Goal: Find specific page/section: Find specific page/section

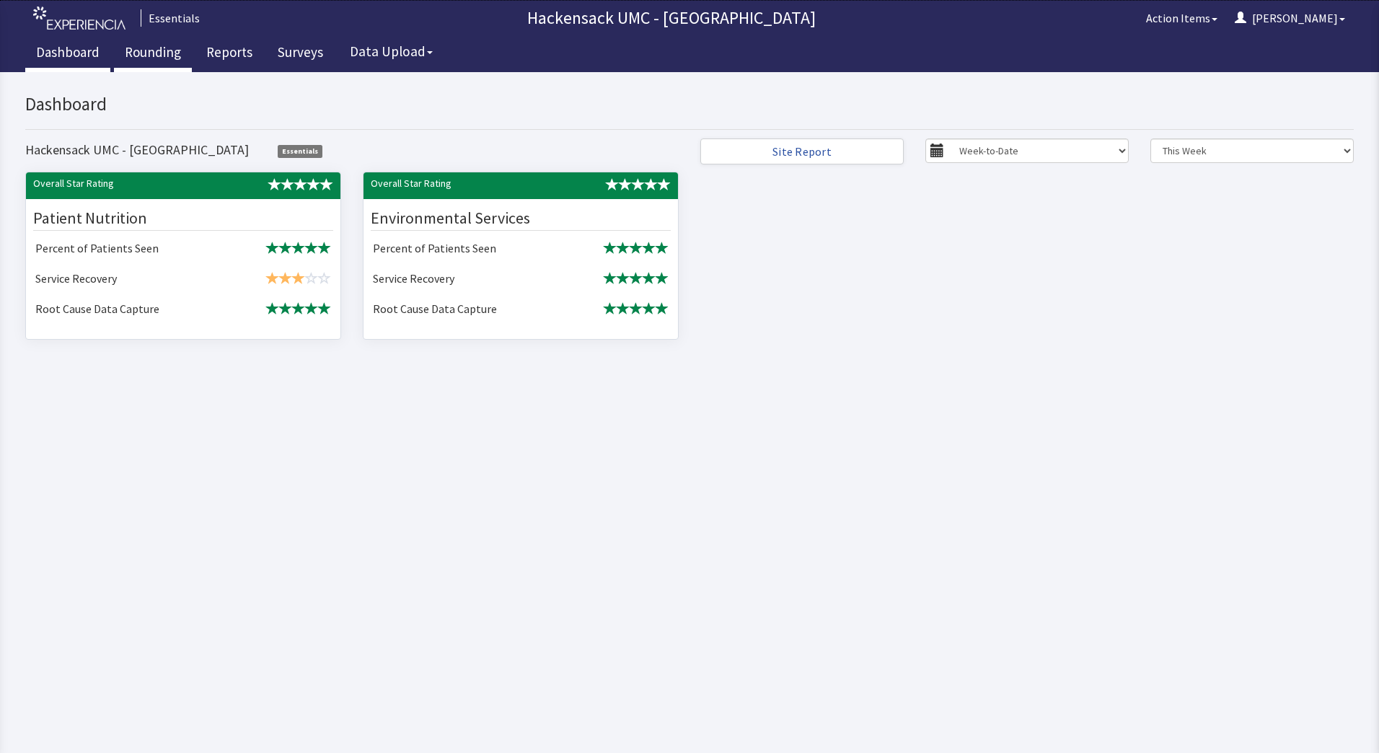
click at [162, 45] on link "Rounding" at bounding box center [153, 54] width 78 height 36
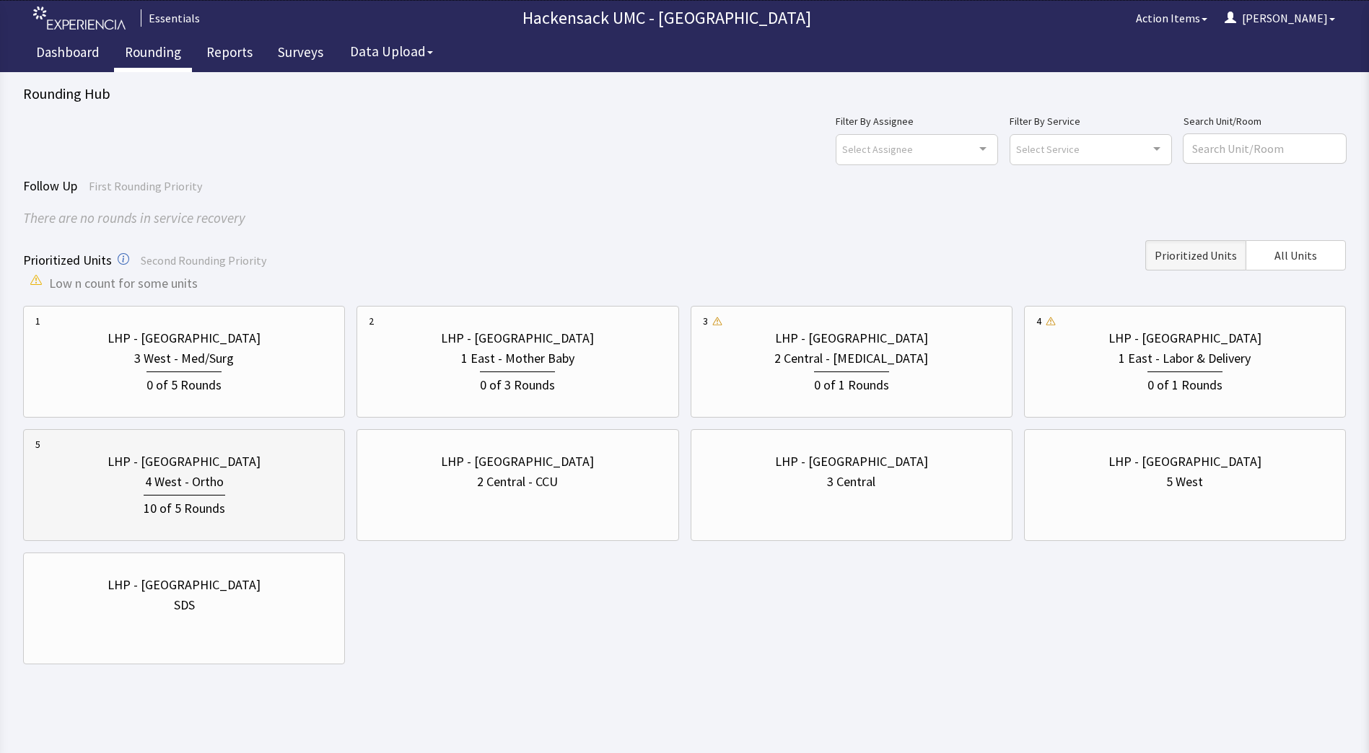
click at [188, 500] on div "10 of 5 Rounds" at bounding box center [185, 507] width 82 height 24
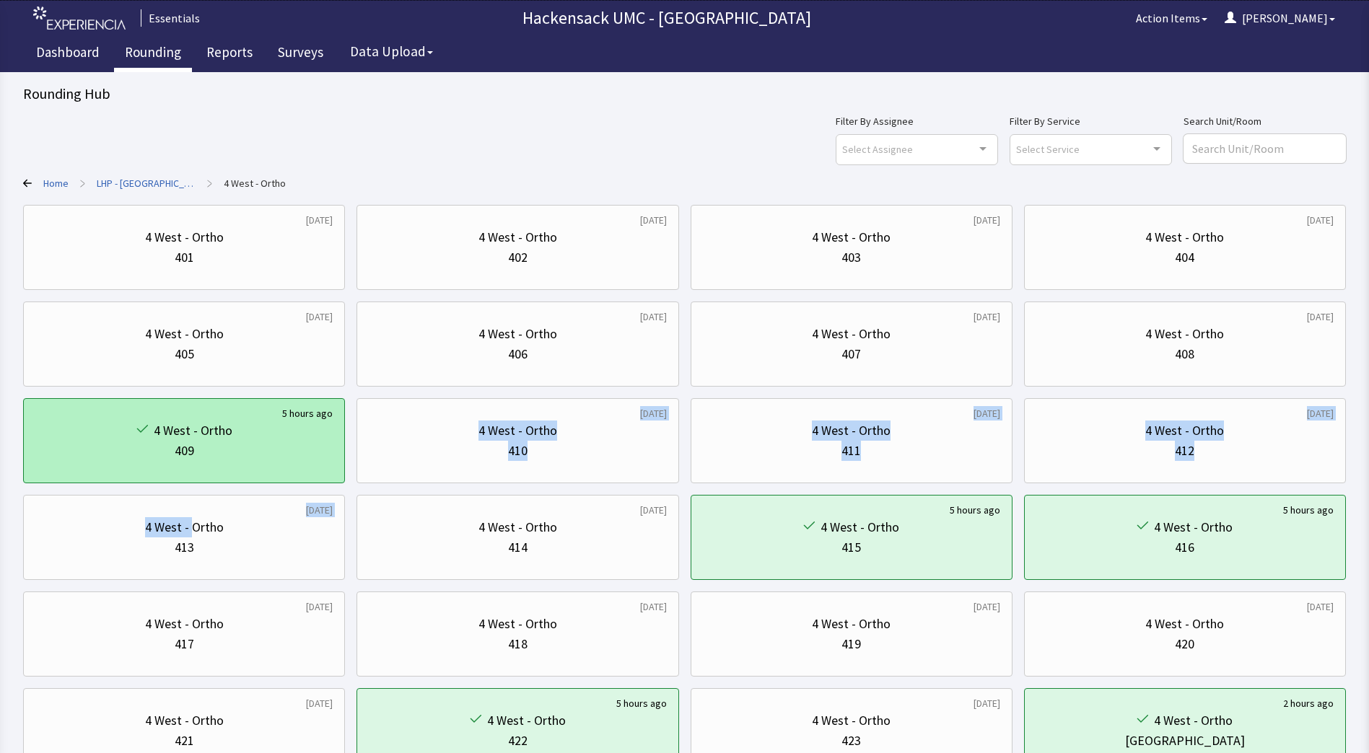
click at [193, 481] on div "1 day ago 4 West - Ortho 401 1 week ago 4 West - Ortho 402 3 days ago 4 West - …" at bounding box center [684, 489] width 1322 height 569
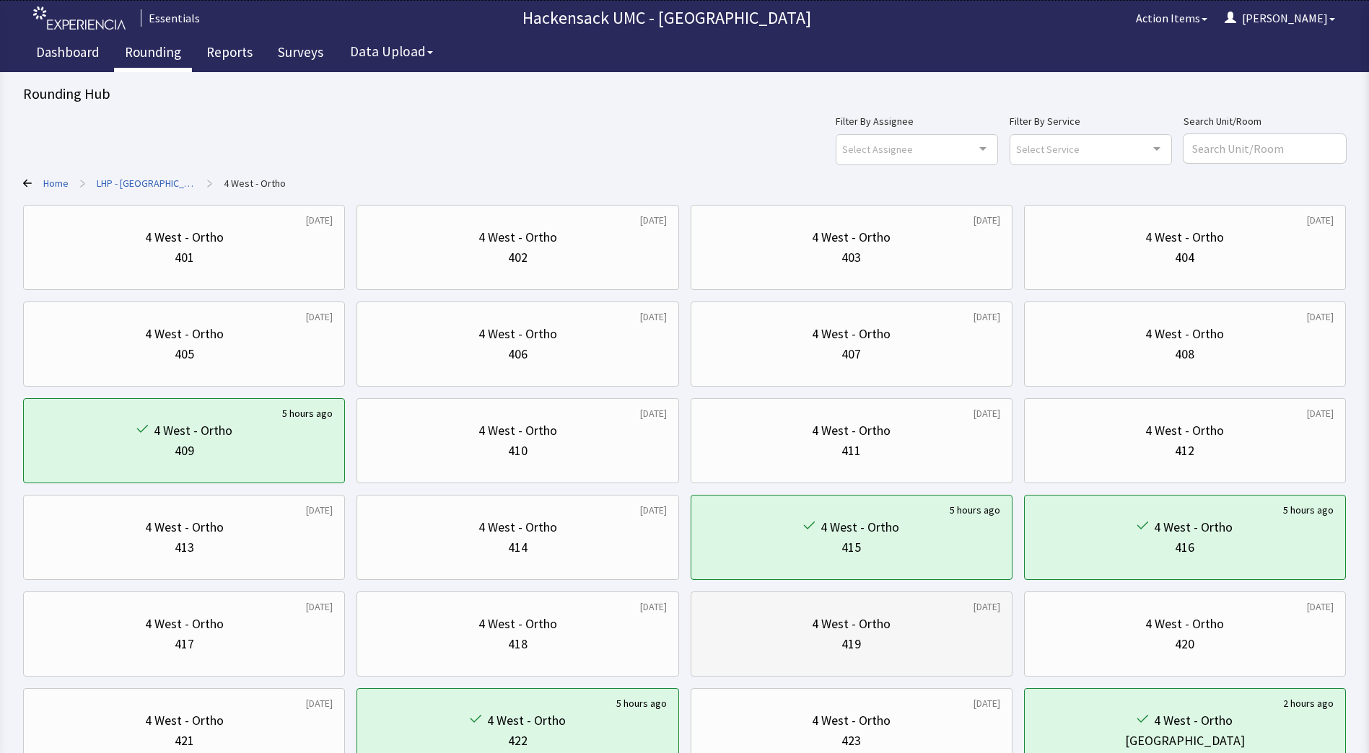
click at [923, 667] on div "4 West - Ortho 419" at bounding box center [851, 634] width 297 height 69
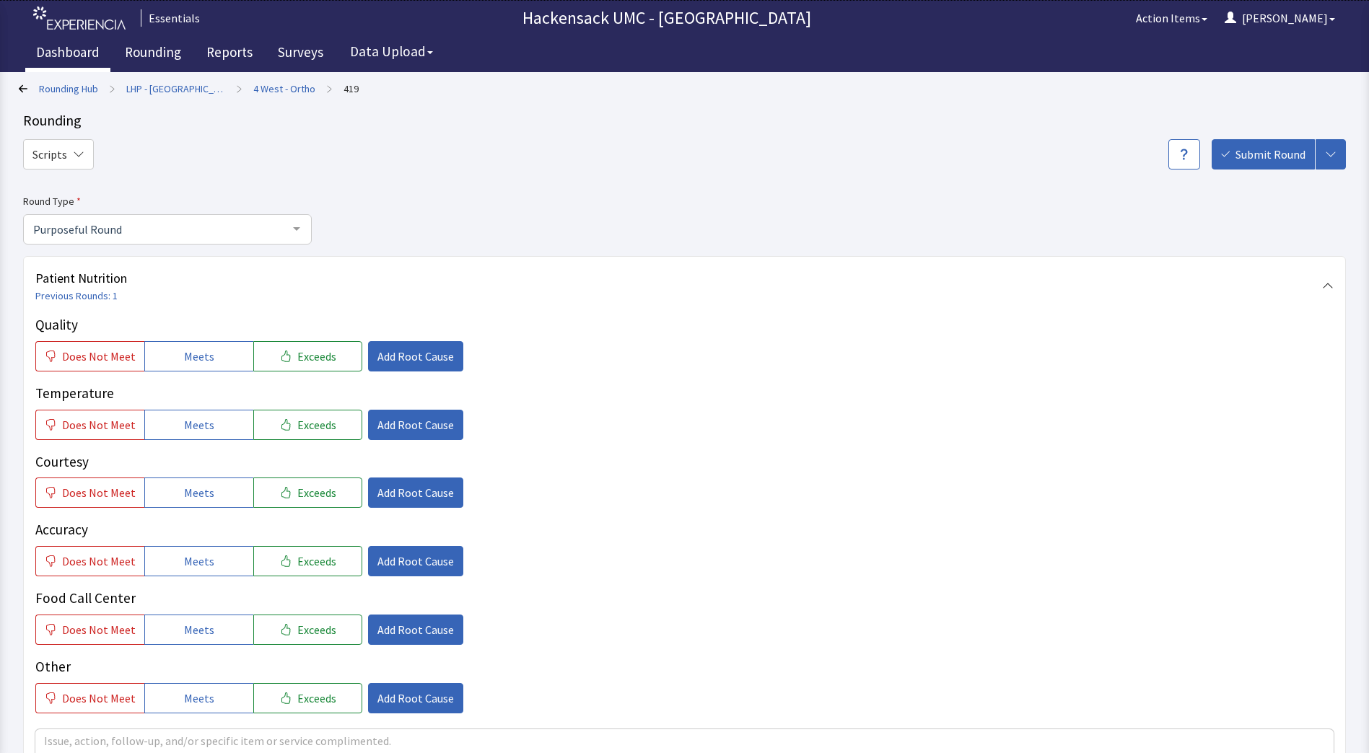
click at [54, 58] on link "Dashboard" at bounding box center [67, 54] width 85 height 36
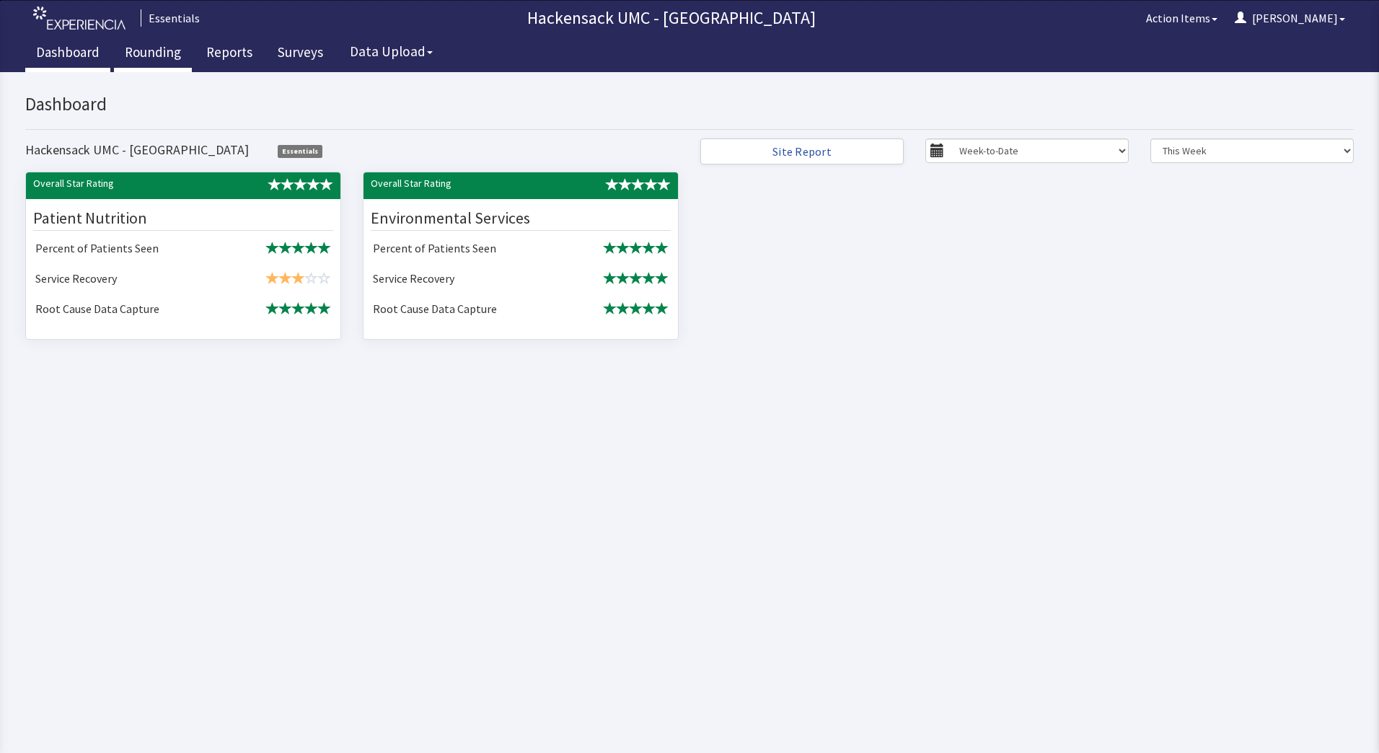
click at [162, 51] on link "Rounding" at bounding box center [153, 54] width 78 height 36
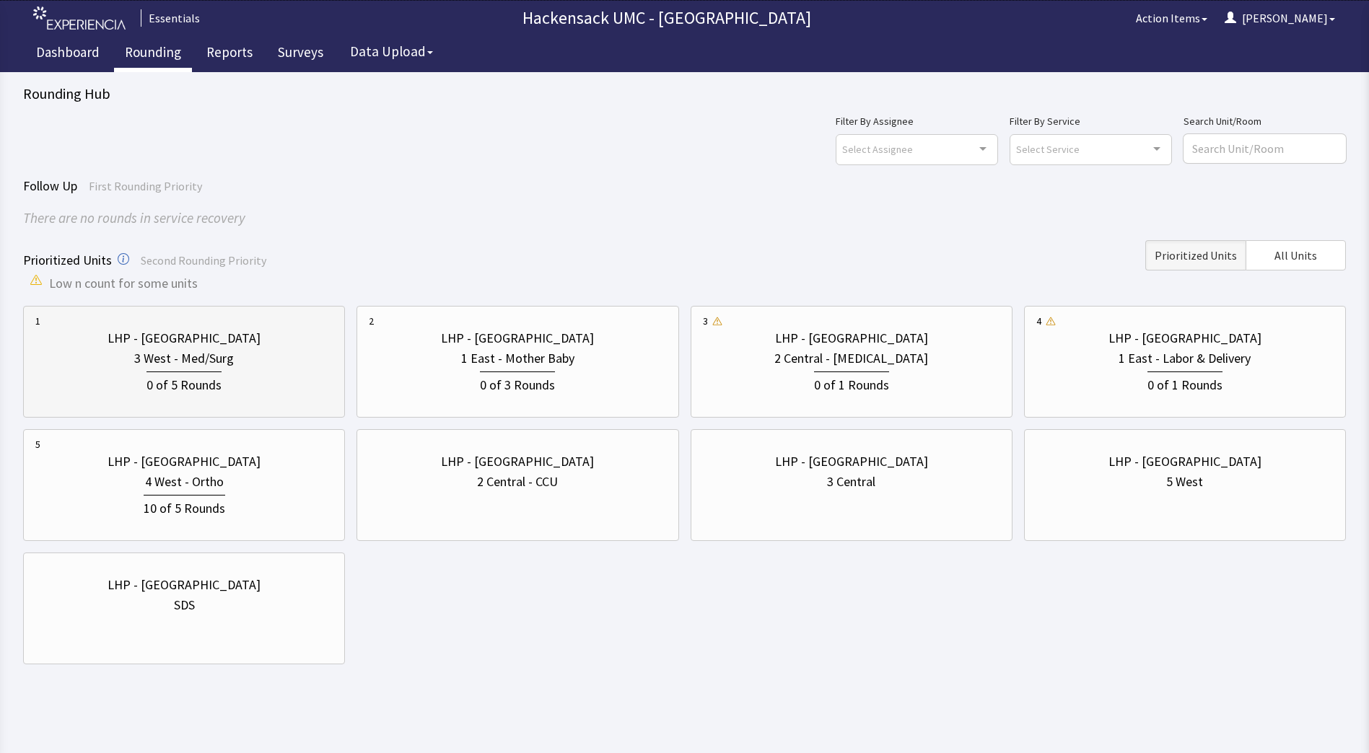
click at [218, 357] on div "3 West - Med/Surg" at bounding box center [184, 358] width 100 height 20
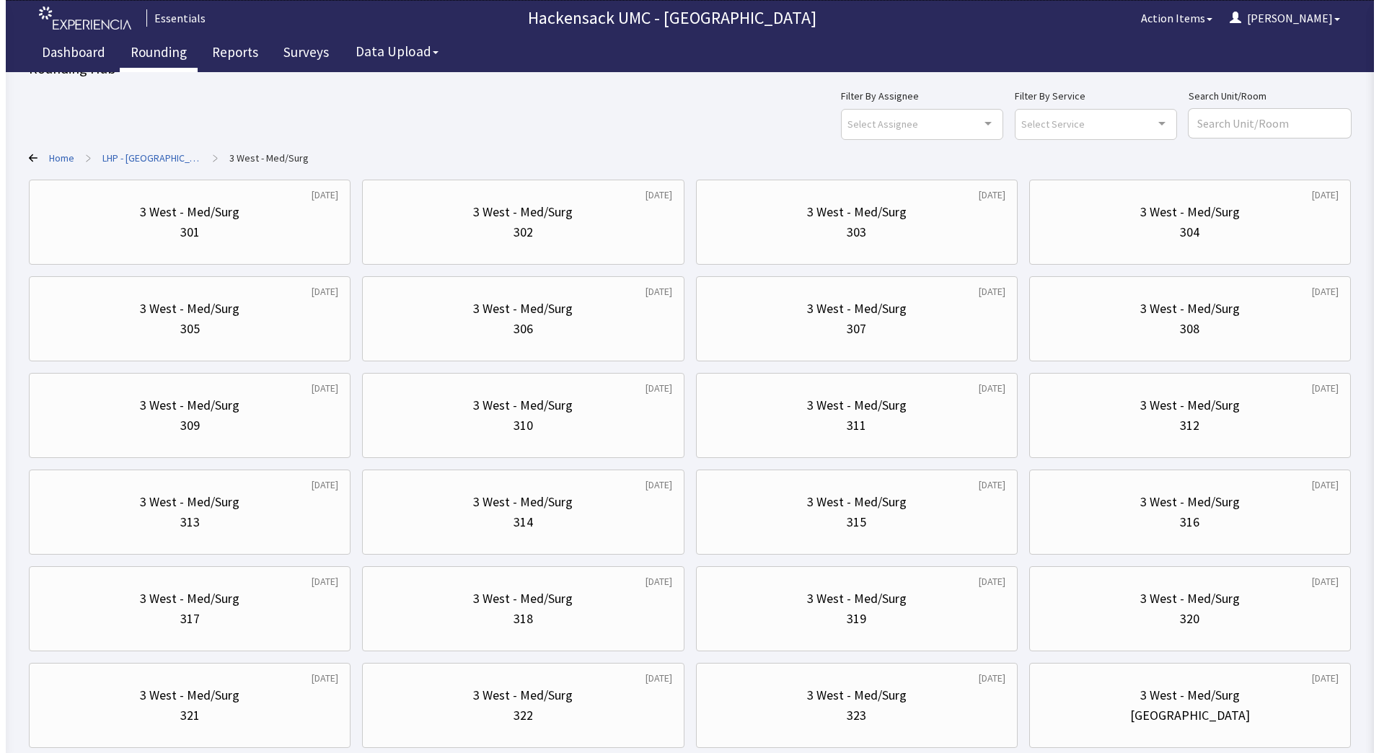
scroll to position [18, 0]
